Goal: Information Seeking & Learning: Learn about a topic

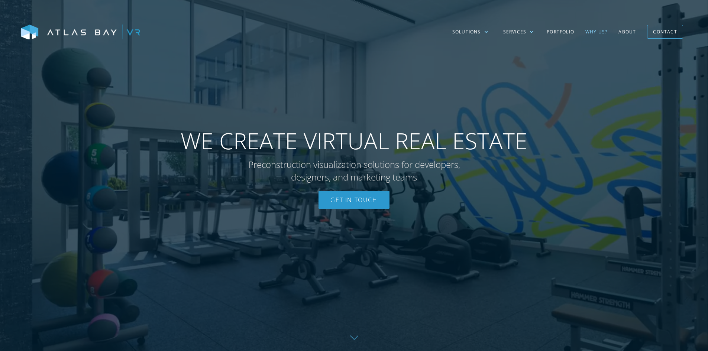
click at [590, 31] on link "Why US?" at bounding box center [596, 32] width 33 height 22
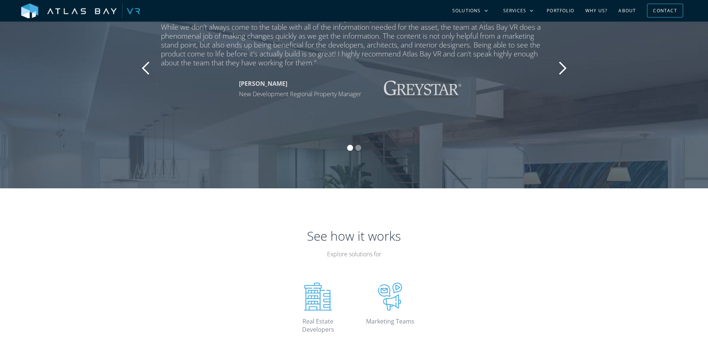
scroll to position [744, 0]
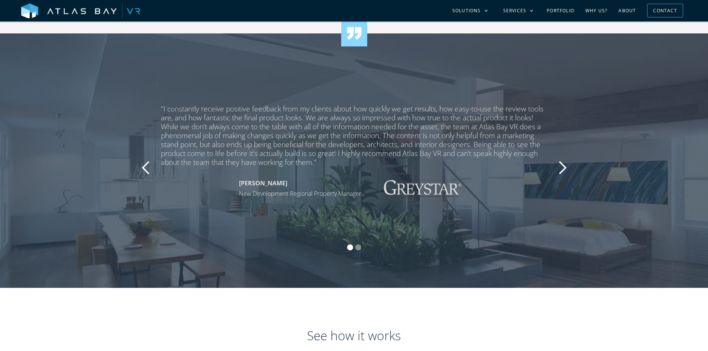
click at [560, 171] on div "next slide" at bounding box center [562, 168] width 15 height 15
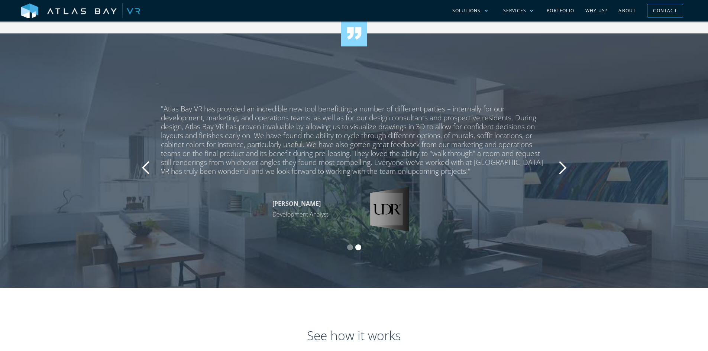
click at [560, 173] on div "next slide" at bounding box center [562, 168] width 15 height 15
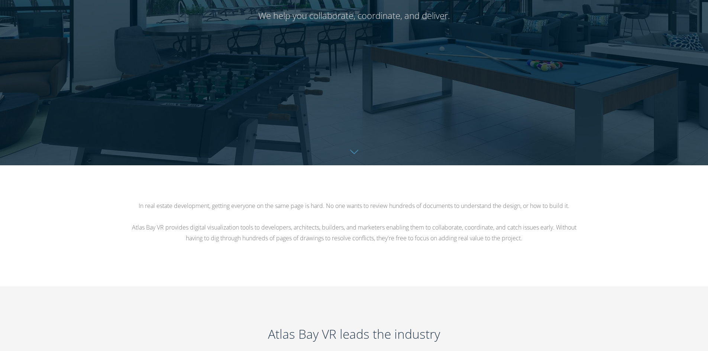
scroll to position [0, 0]
